Goal: Task Accomplishment & Management: Manage account settings

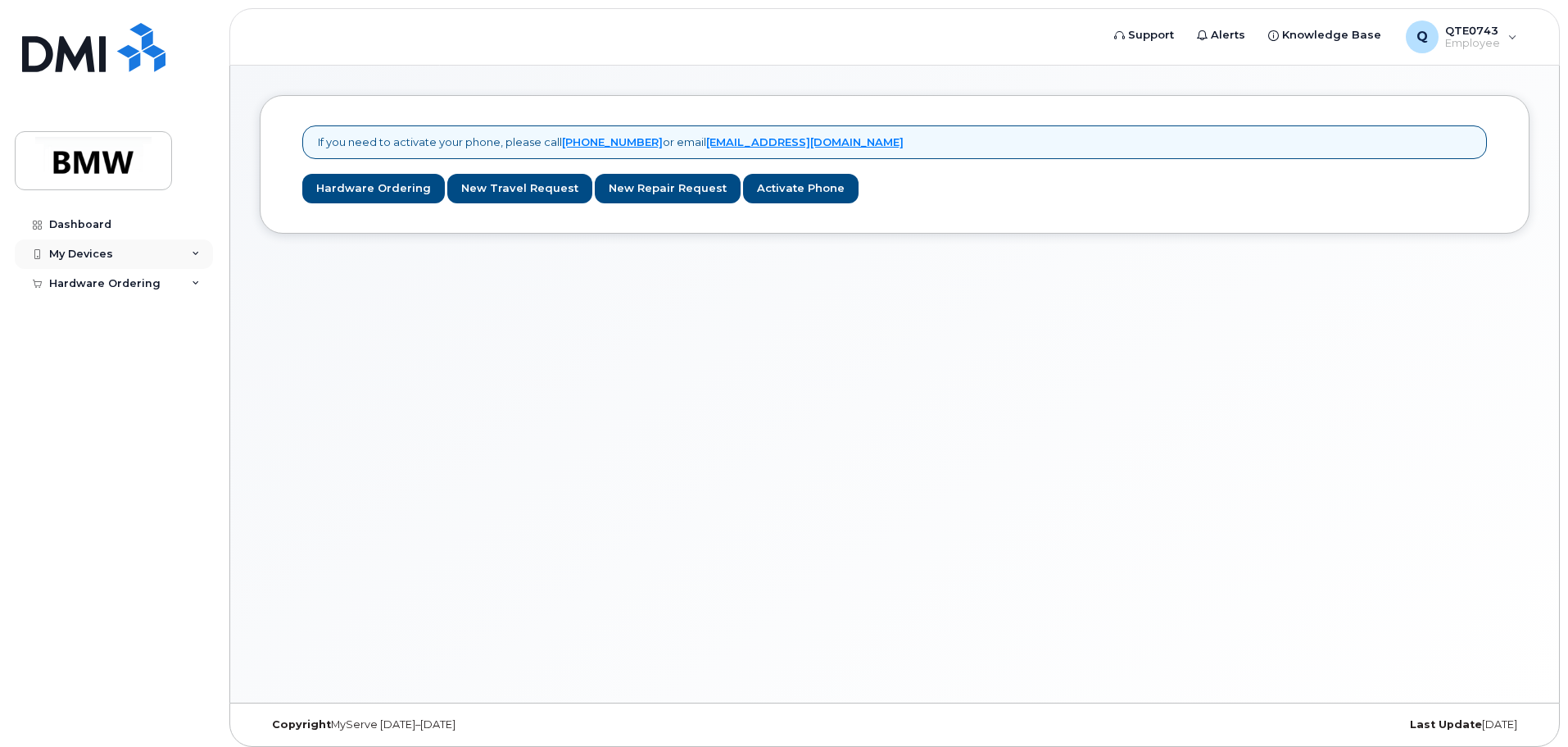
click at [103, 259] on div "My Devices" at bounding box center [81, 254] width 64 height 13
click at [99, 230] on div "Dashboard" at bounding box center [81, 225] width 62 height 13
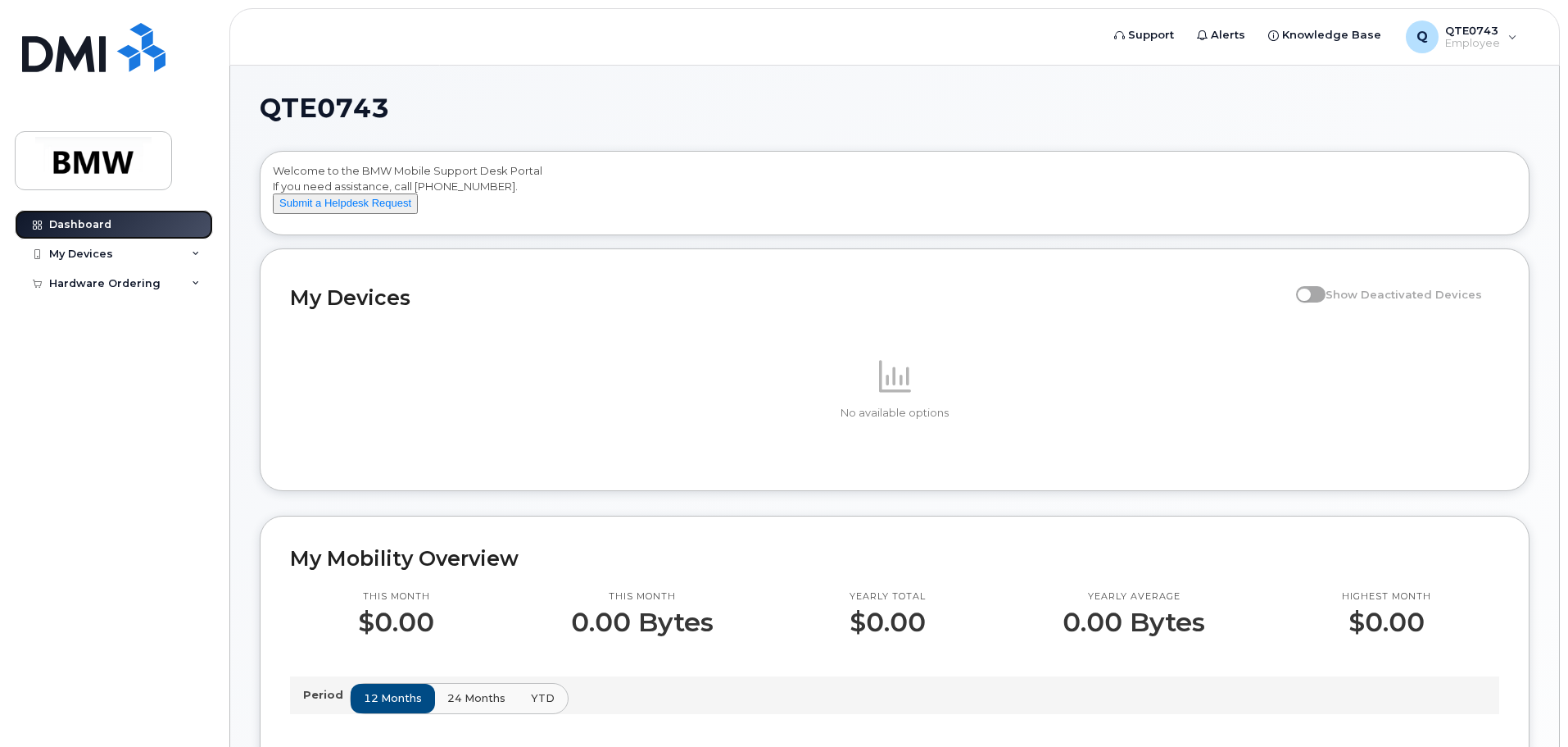
click at [86, 238] on link "Dashboard" at bounding box center [114, 224] width 198 height 29
click at [192, 253] on icon at bounding box center [196, 254] width 8 height 8
click at [119, 282] on link "Add Device" at bounding box center [128, 284] width 169 height 31
